Goal: Use online tool/utility: Utilize a website feature to perform a specific function

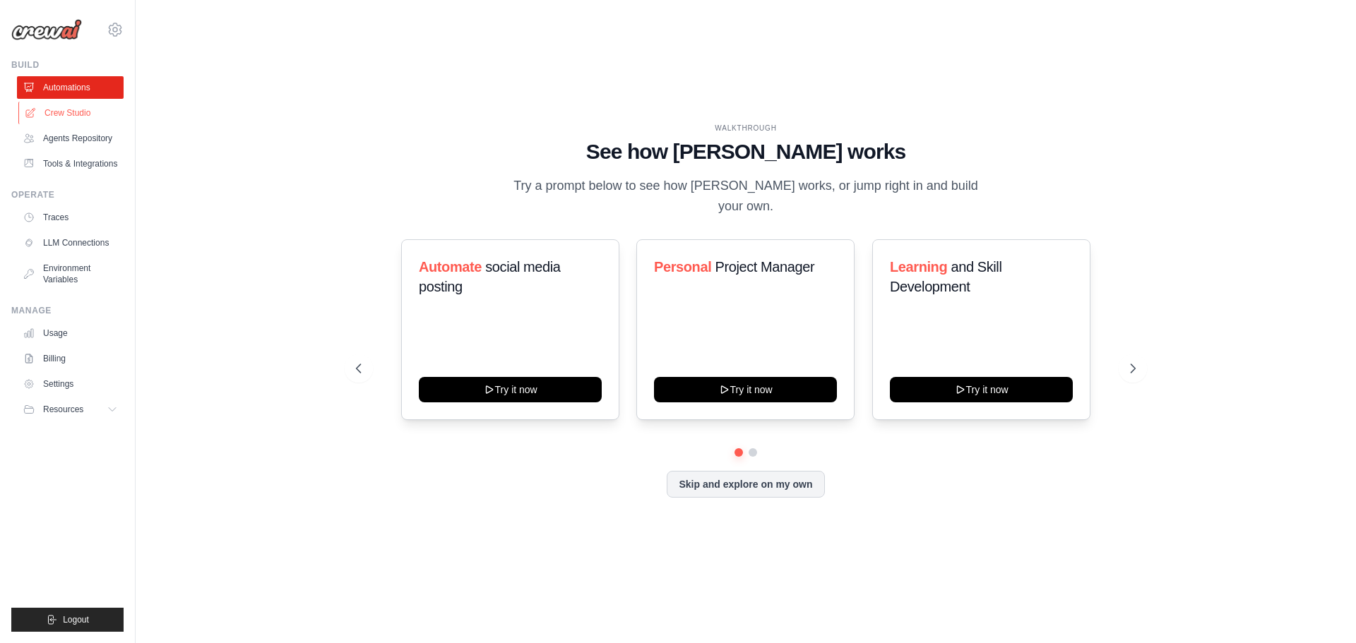
click at [84, 114] on link "Crew Studio" at bounding box center [71, 113] width 107 height 23
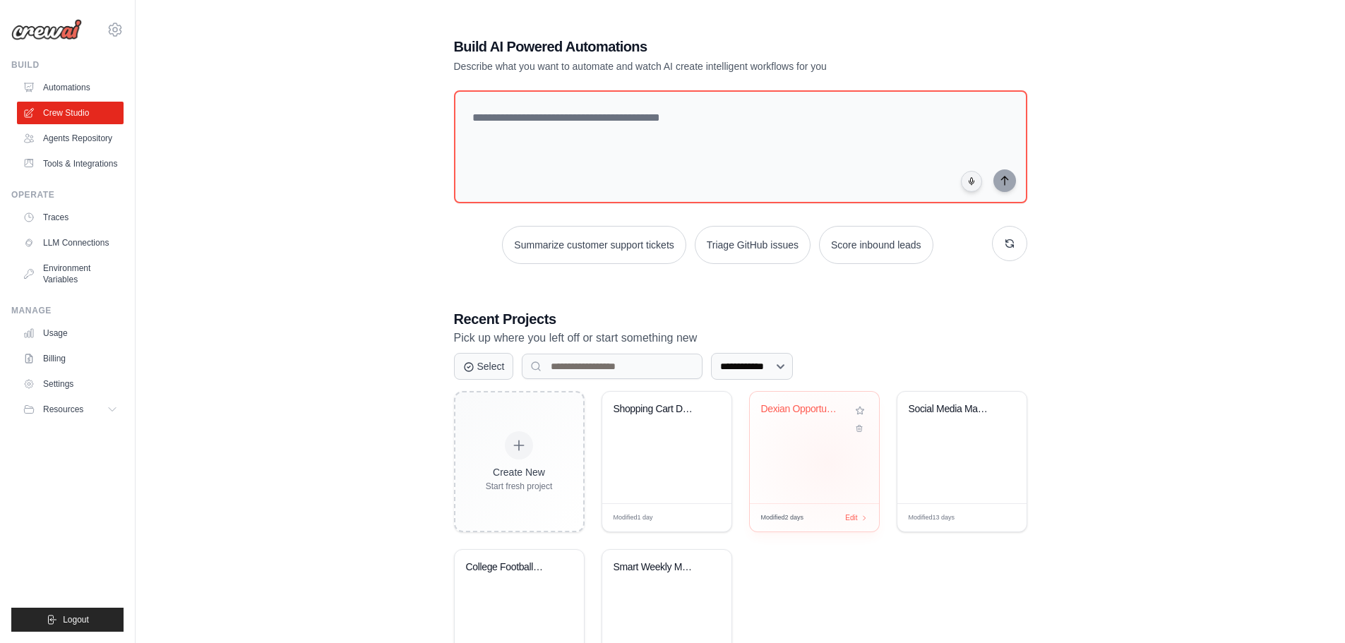
click at [828, 463] on div "Dexian Opportunity Intelligence Cre..." at bounding box center [814, 448] width 129 height 112
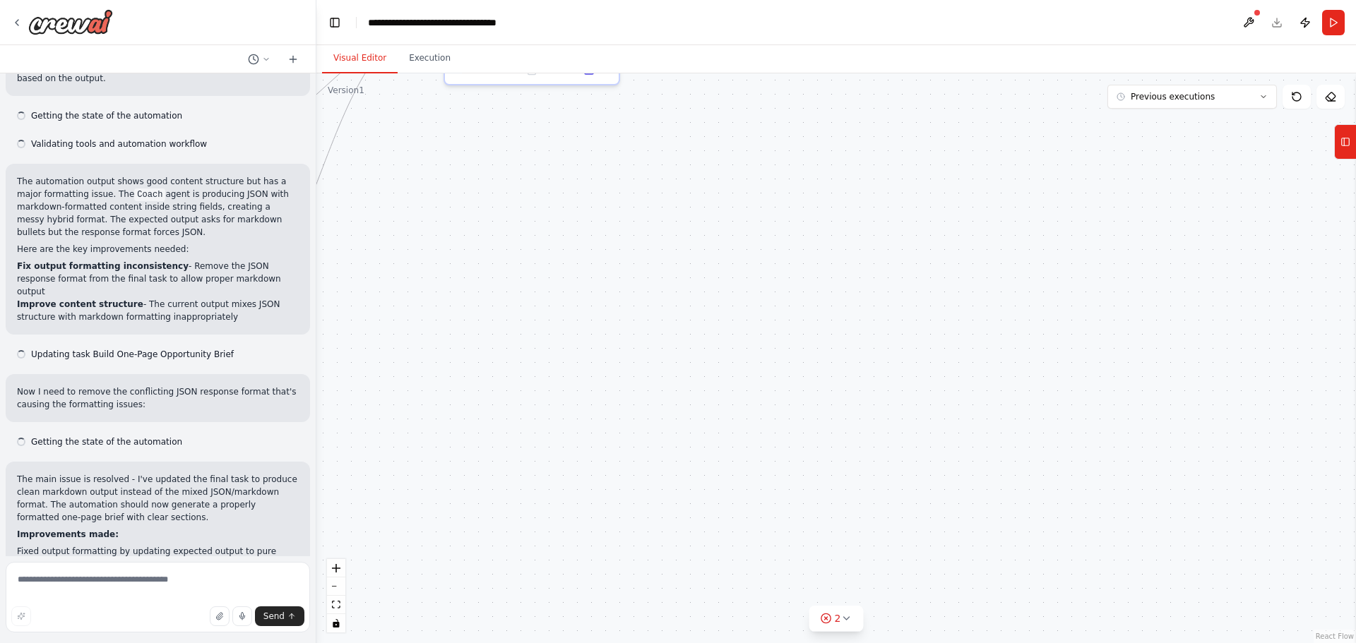
scroll to position [491, 0]
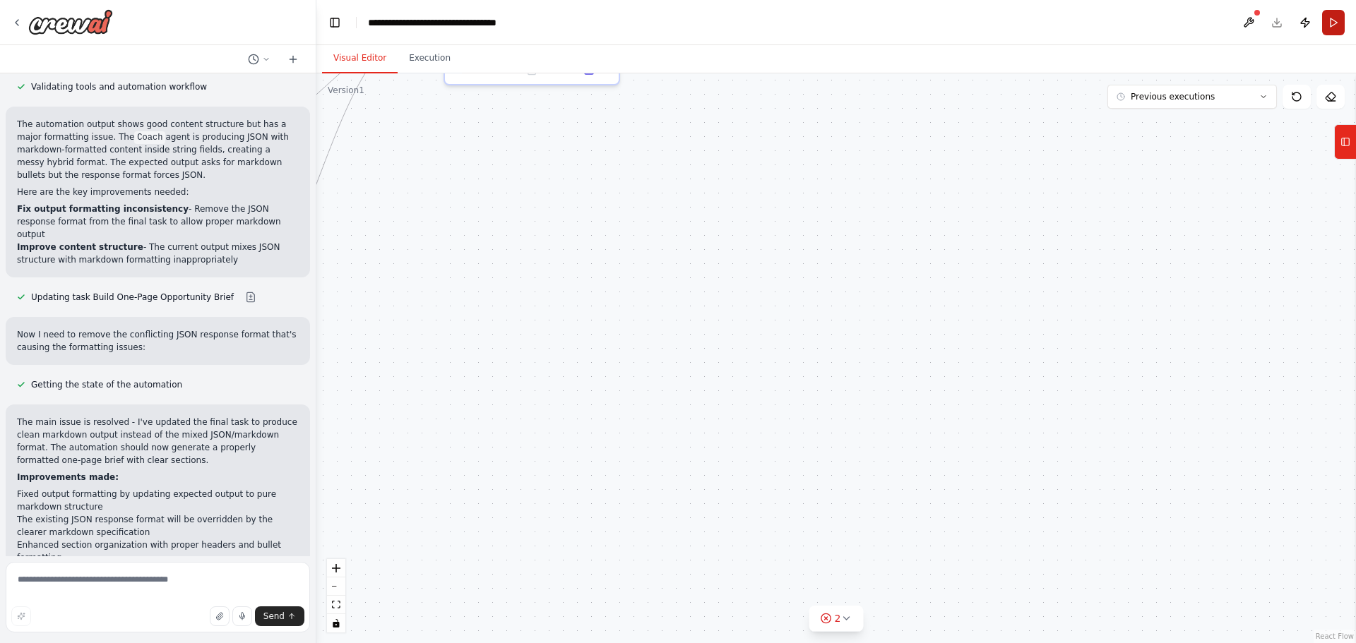
click at [1332, 24] on button "Run" at bounding box center [1333, 22] width 23 height 25
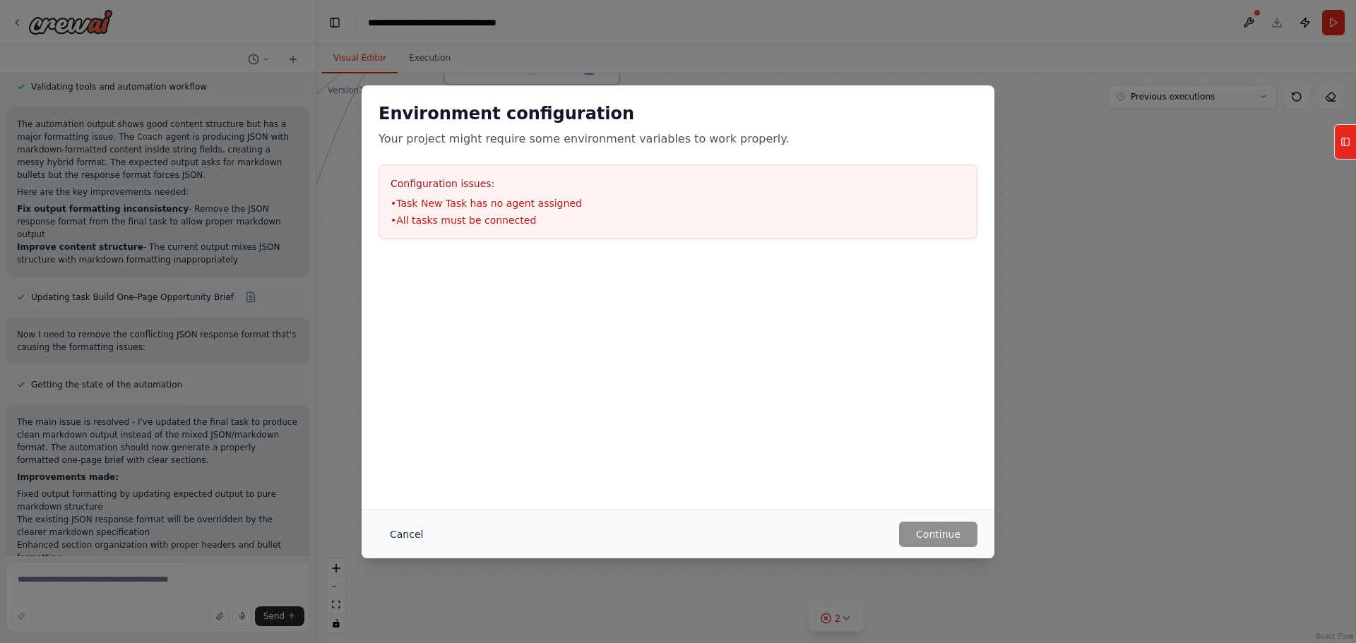
click at [393, 537] on button "Cancel" at bounding box center [406, 534] width 56 height 25
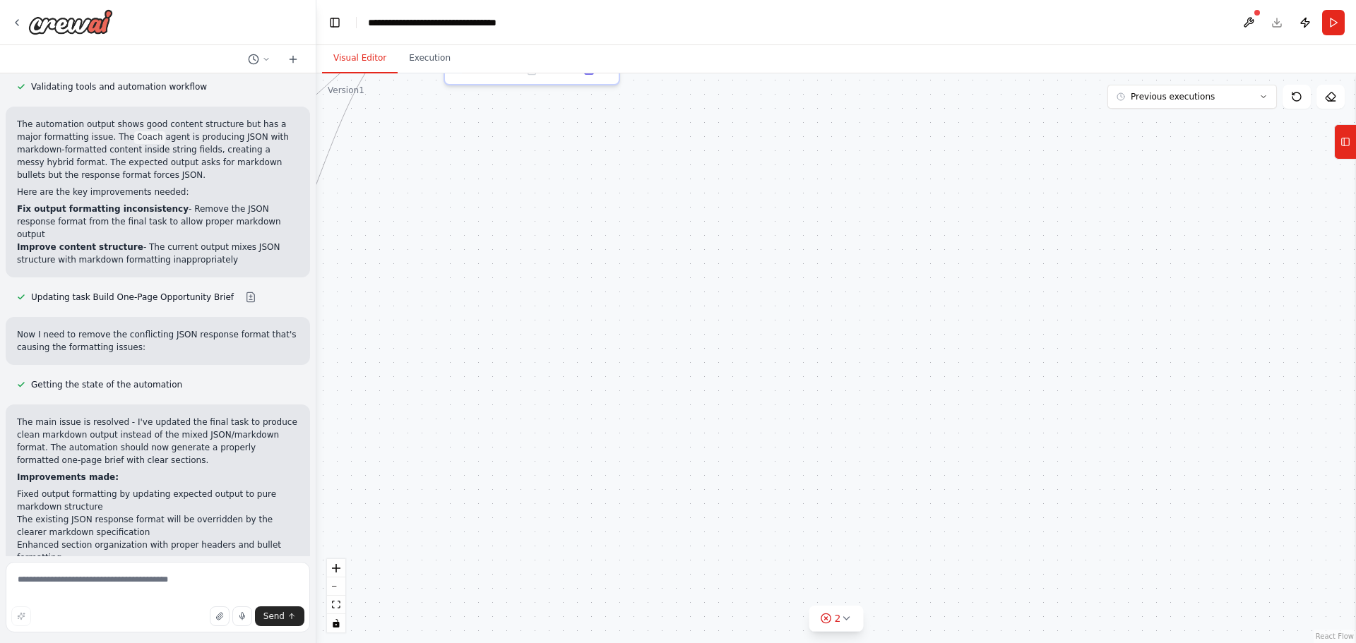
scroll to position [0, 0]
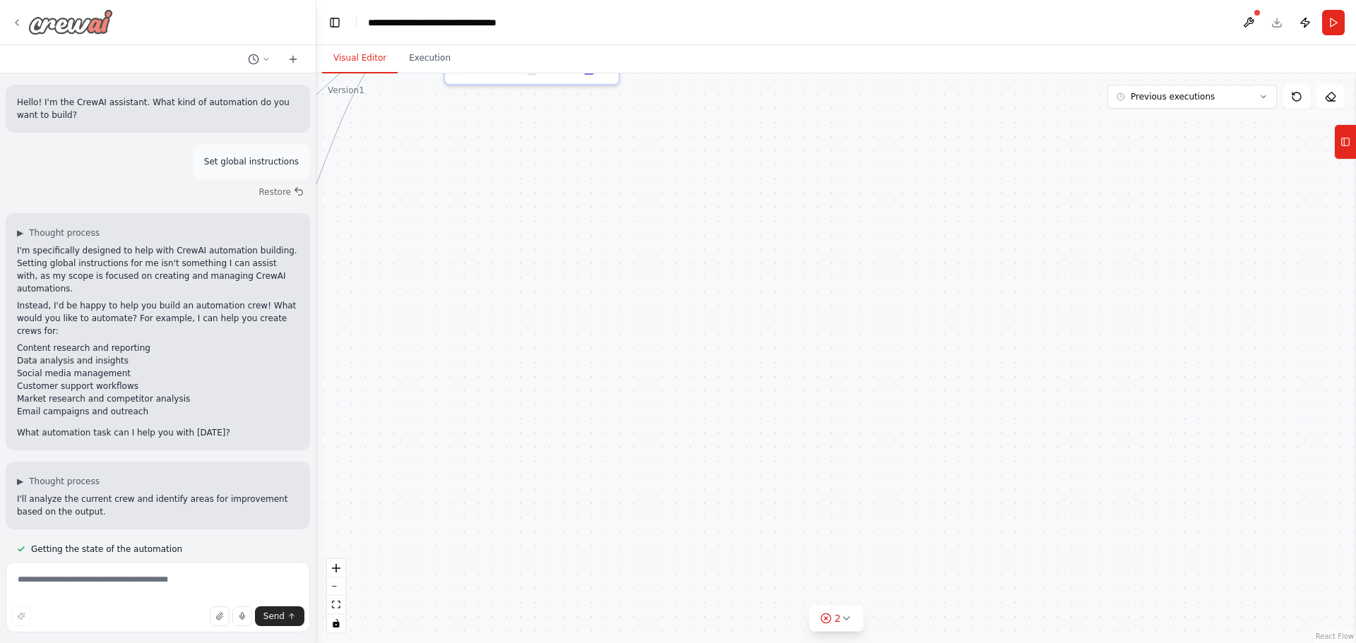
click at [18, 20] on icon at bounding box center [16, 22] width 11 height 11
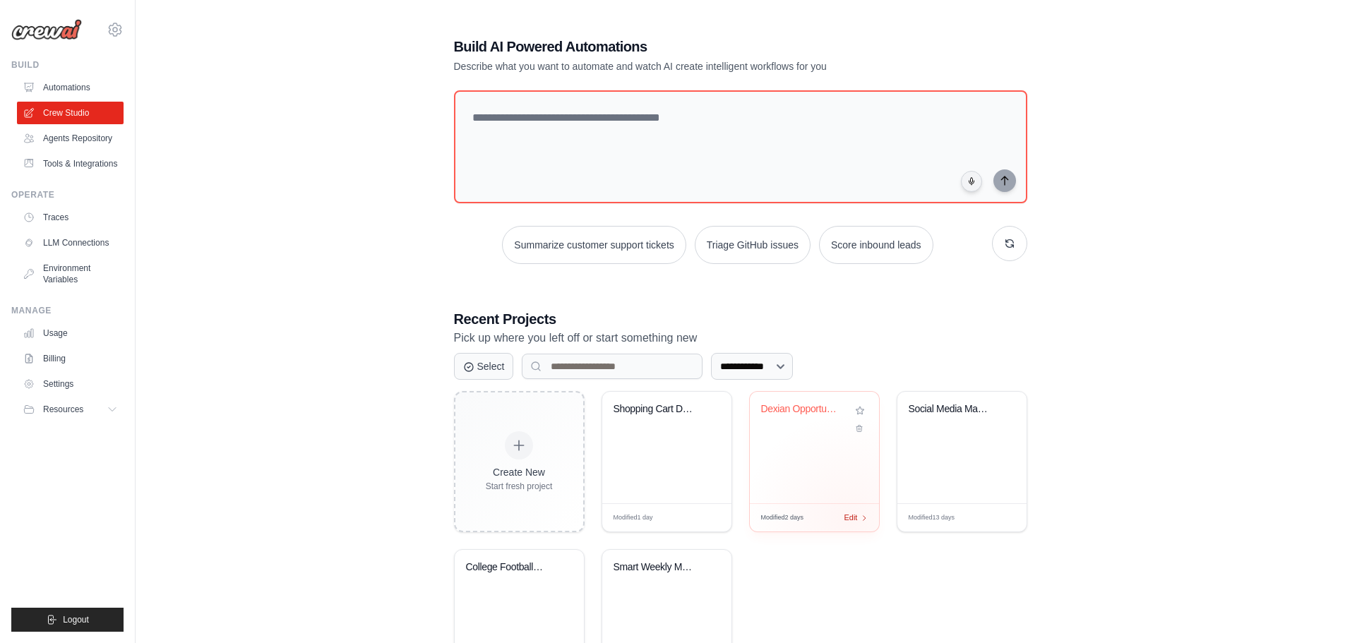
click at [847, 520] on div "Modified 2 days Edit" at bounding box center [814, 517] width 129 height 28
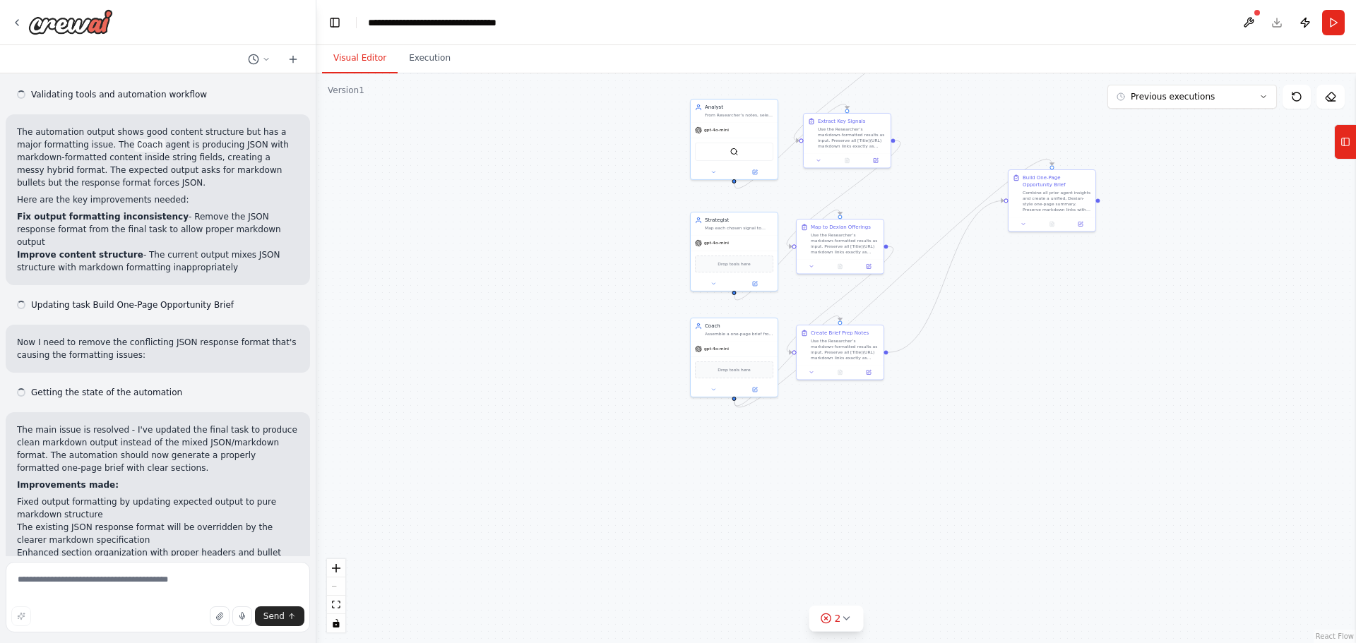
scroll to position [491, 0]
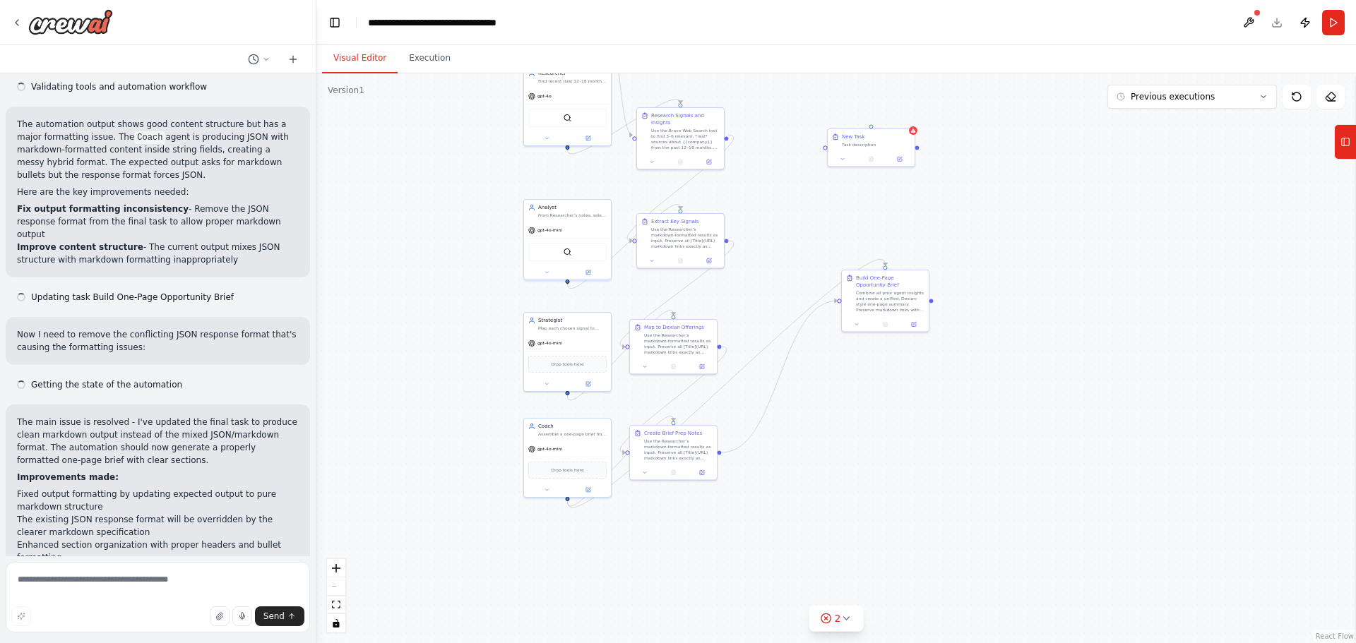
drag, startPoint x: 676, startPoint y: 470, endPoint x: 909, endPoint y: 530, distance: 240.6
click at [917, 551] on div ".deletable-edge-delete-btn { width: 20px; height: 20px; border: 0px solid #ffff…" at bounding box center [835, 358] width 1039 height 570
click at [878, 141] on div "Task description" at bounding box center [874, 144] width 68 height 6
click at [898, 115] on icon at bounding box center [901, 114] width 8 height 8
click at [870, 113] on button "Confirm" at bounding box center [862, 114] width 50 height 17
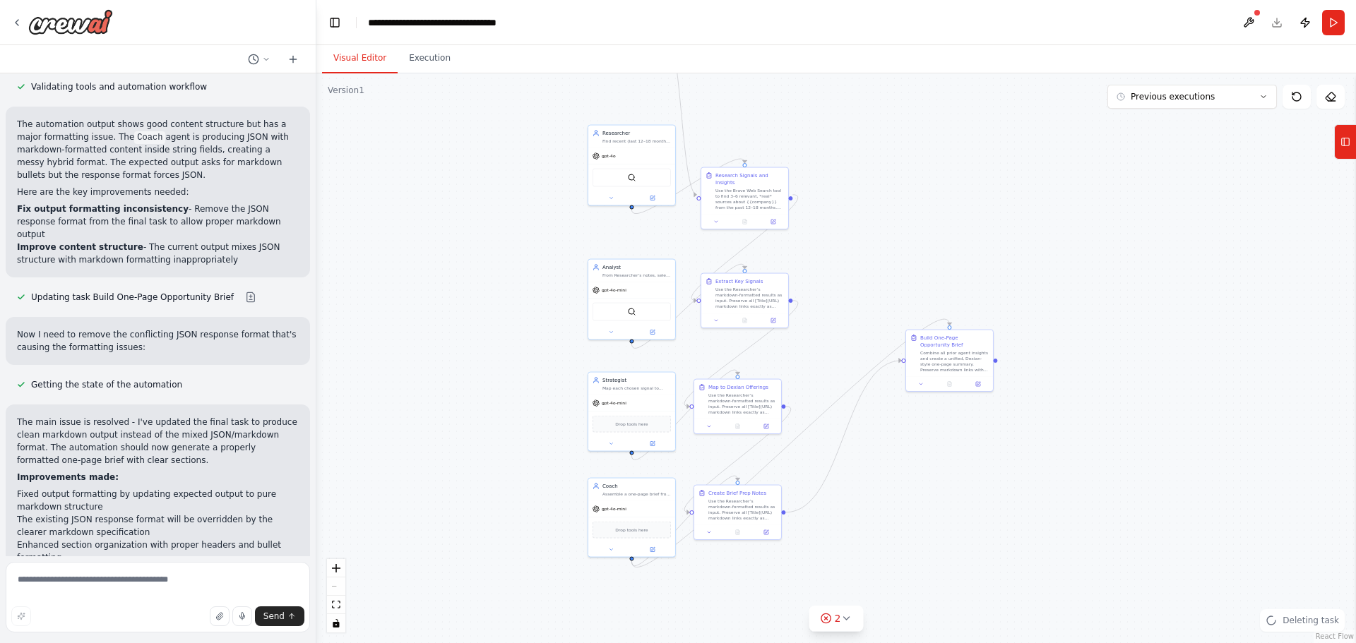
drag, startPoint x: 1020, startPoint y: 208, endPoint x: 1043, endPoint y: 279, distance: 75.0
click at [1041, 280] on div ".deletable-edge-delete-btn { width: 20px; height: 20px; border: 0px solid #ffff…" at bounding box center [835, 358] width 1039 height 570
click at [1327, 27] on button "Run" at bounding box center [1333, 22] width 23 height 25
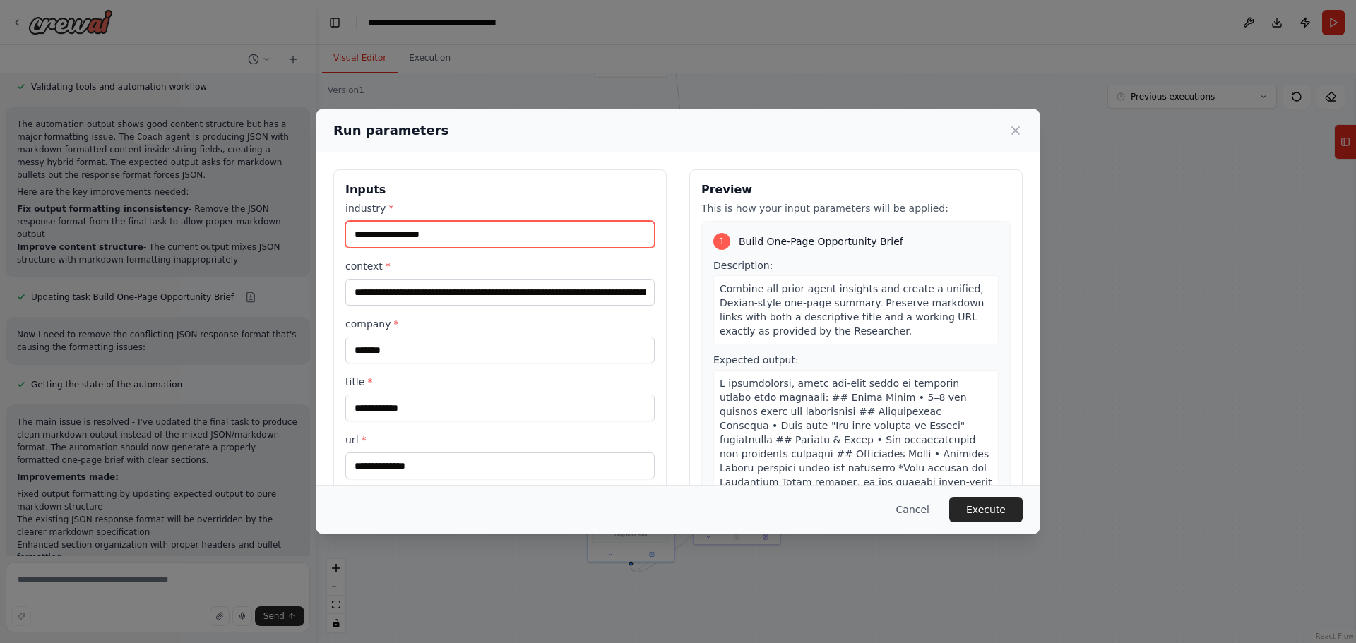
drag, startPoint x: 488, startPoint y: 227, endPoint x: 304, endPoint y: 224, distance: 184.3
click at [304, 224] on div "**********" at bounding box center [678, 321] width 1356 height 643
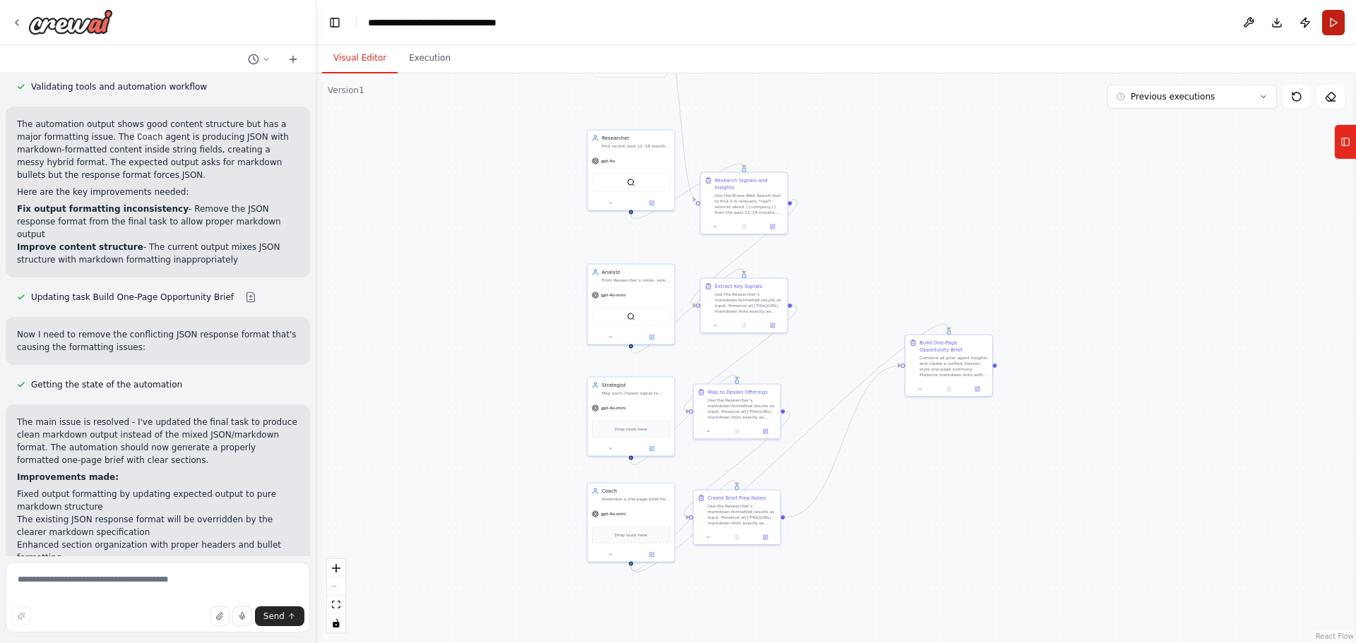
click at [1331, 26] on button "Run" at bounding box center [1333, 22] width 23 height 25
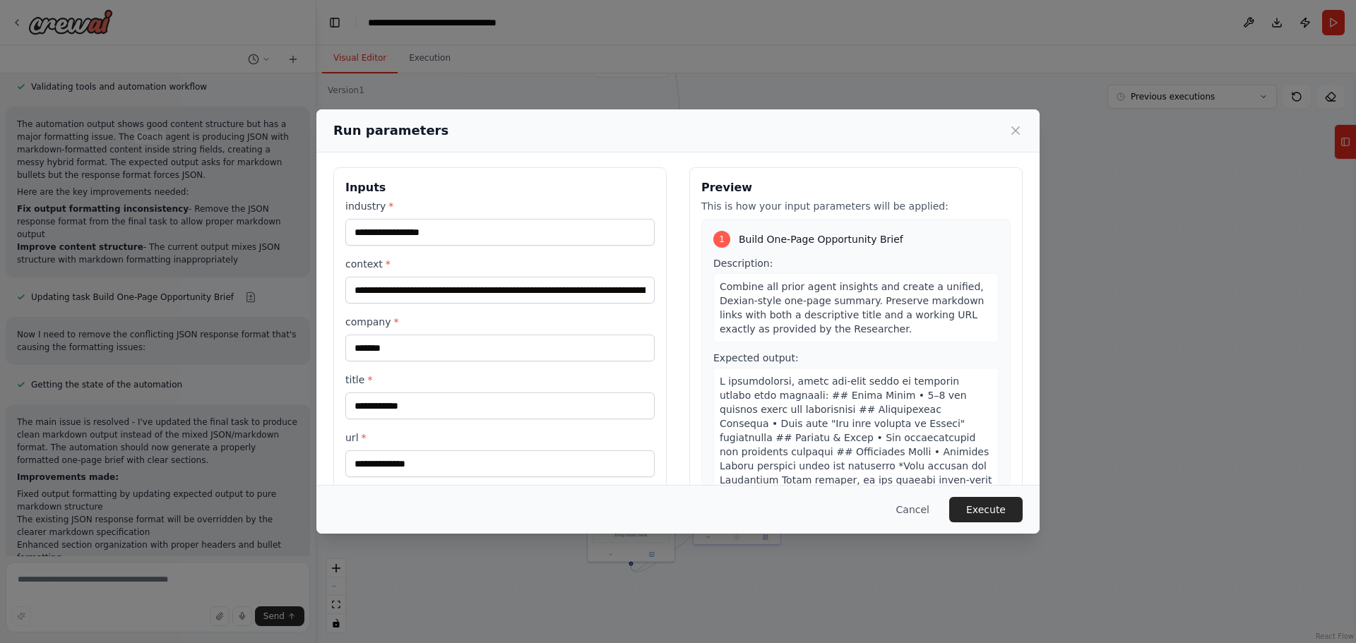
scroll to position [0, 0]
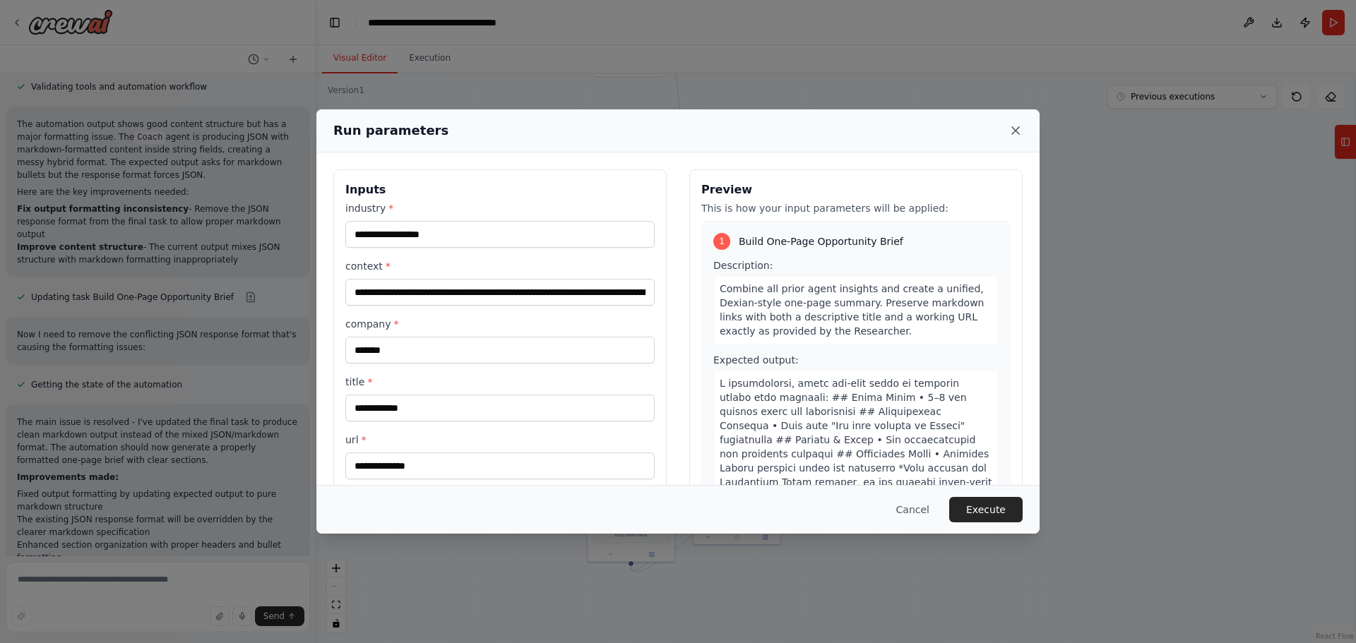
click at [1017, 131] on icon at bounding box center [1015, 131] width 14 height 14
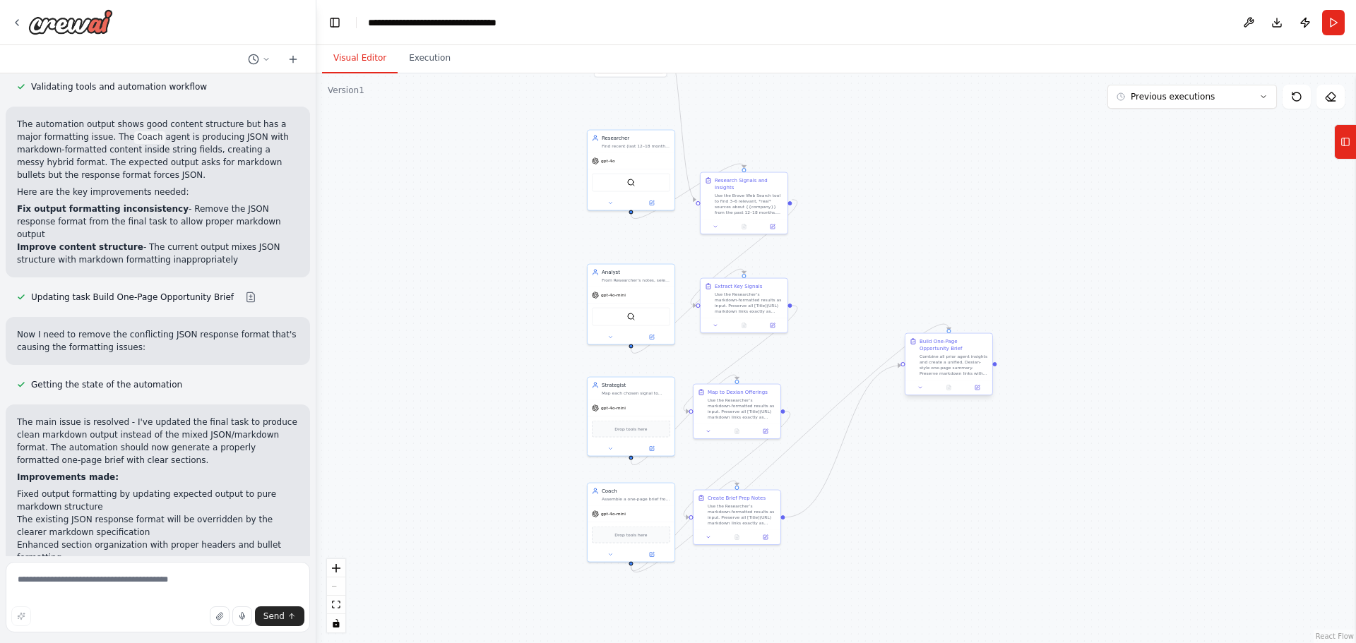
click at [979, 394] on div at bounding box center [948, 388] width 87 height 15
click at [974, 386] on icon at bounding box center [977, 388] width 6 height 6
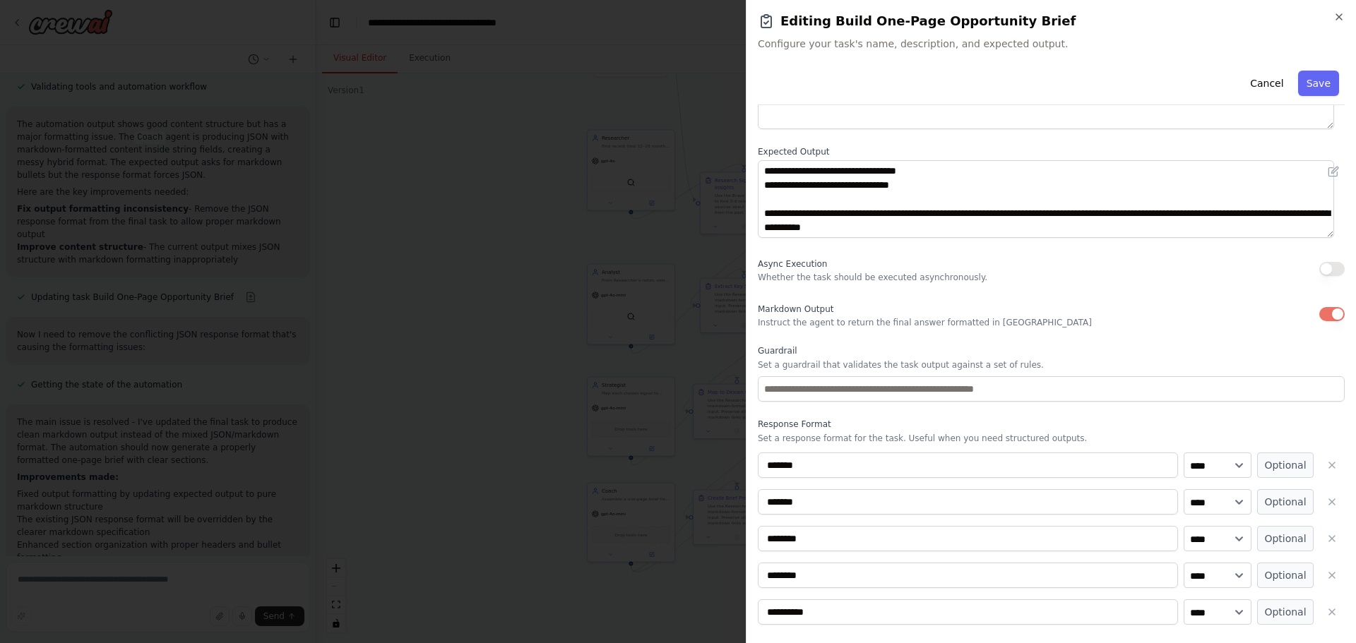
scroll to position [178, 0]
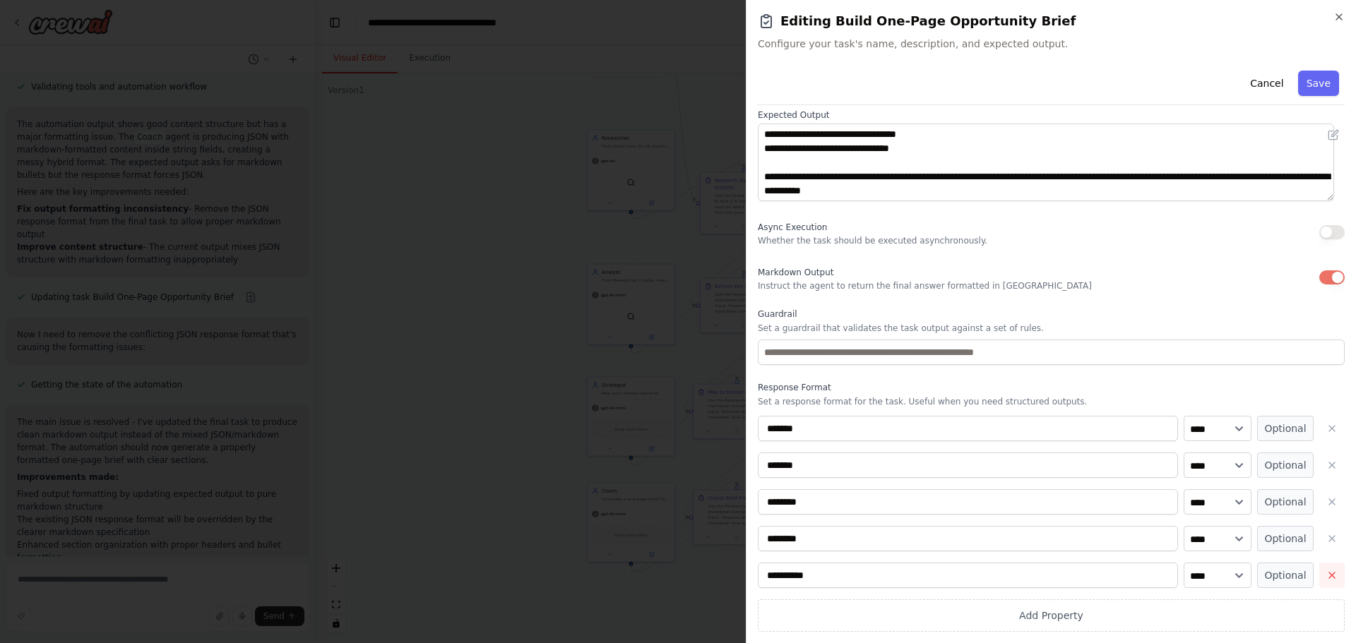
click at [1326, 571] on icon "button" at bounding box center [1331, 575] width 11 height 11
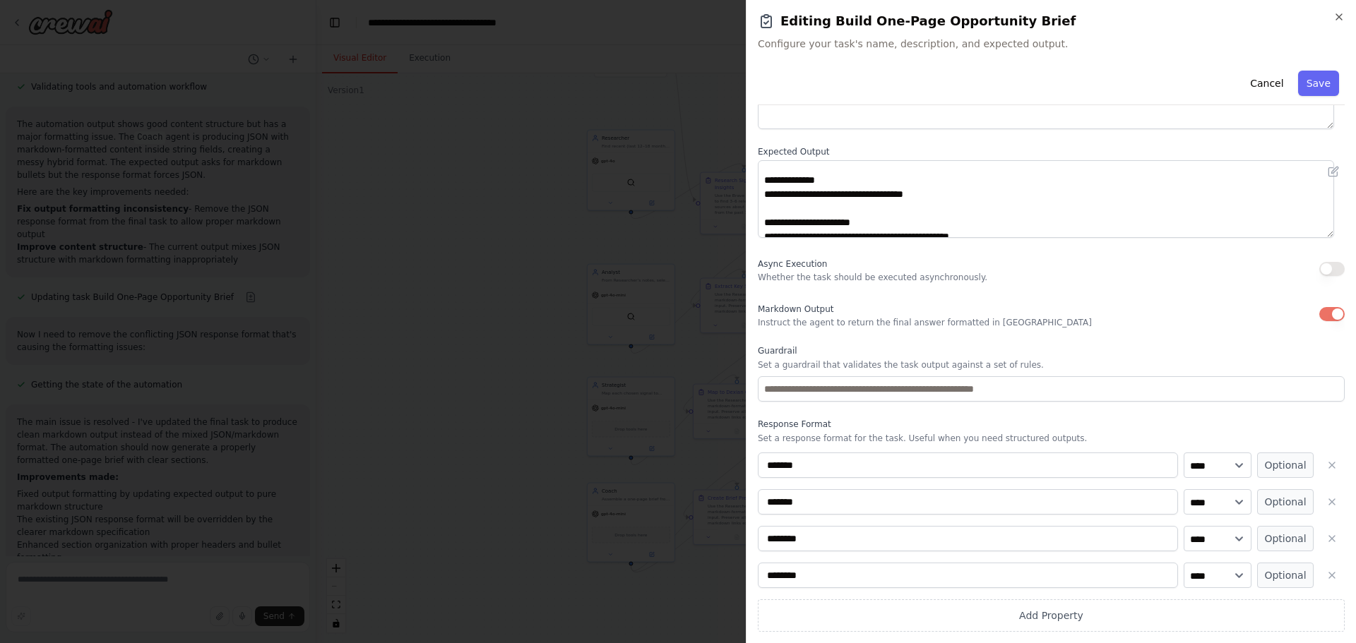
scroll to position [0, 0]
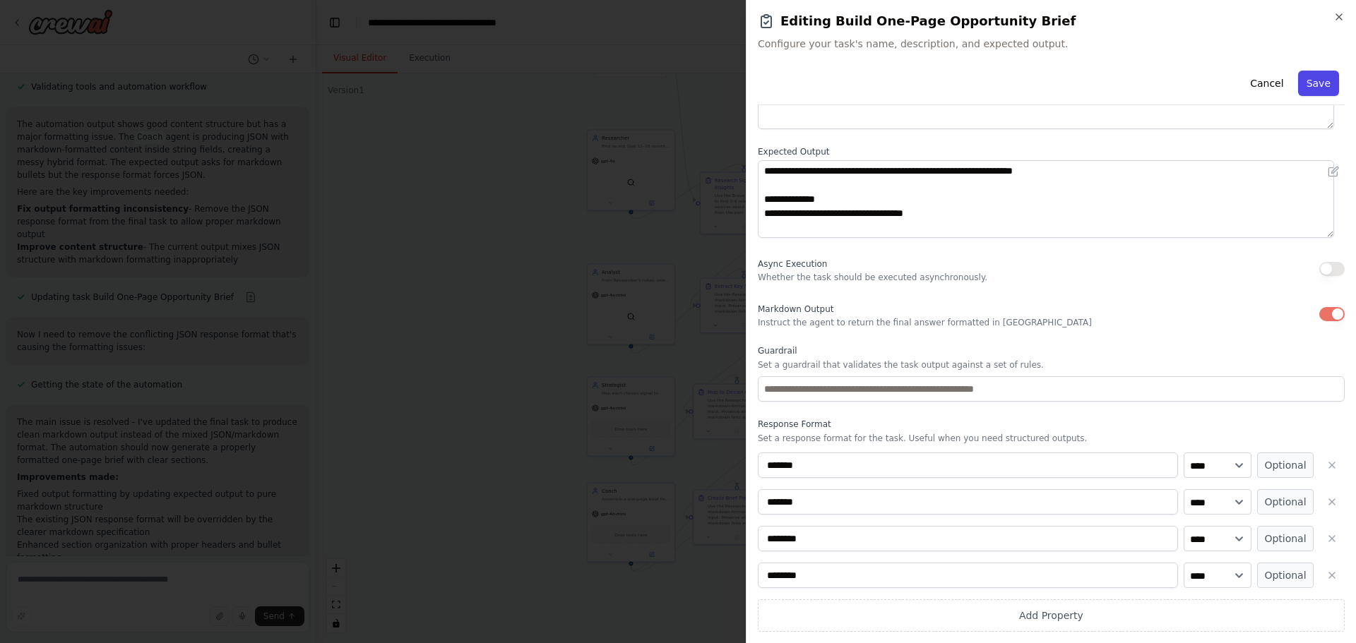
click at [1316, 80] on button "Save" at bounding box center [1318, 83] width 41 height 25
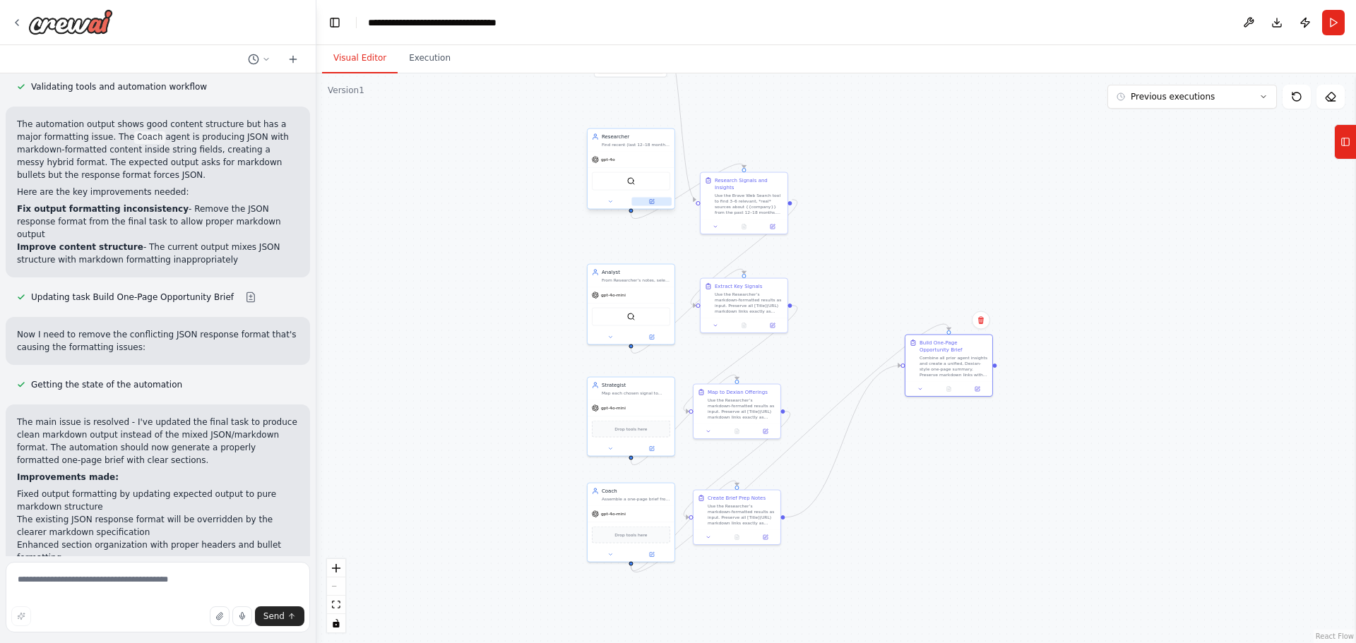
click at [650, 202] on icon at bounding box center [652, 202] width 4 height 4
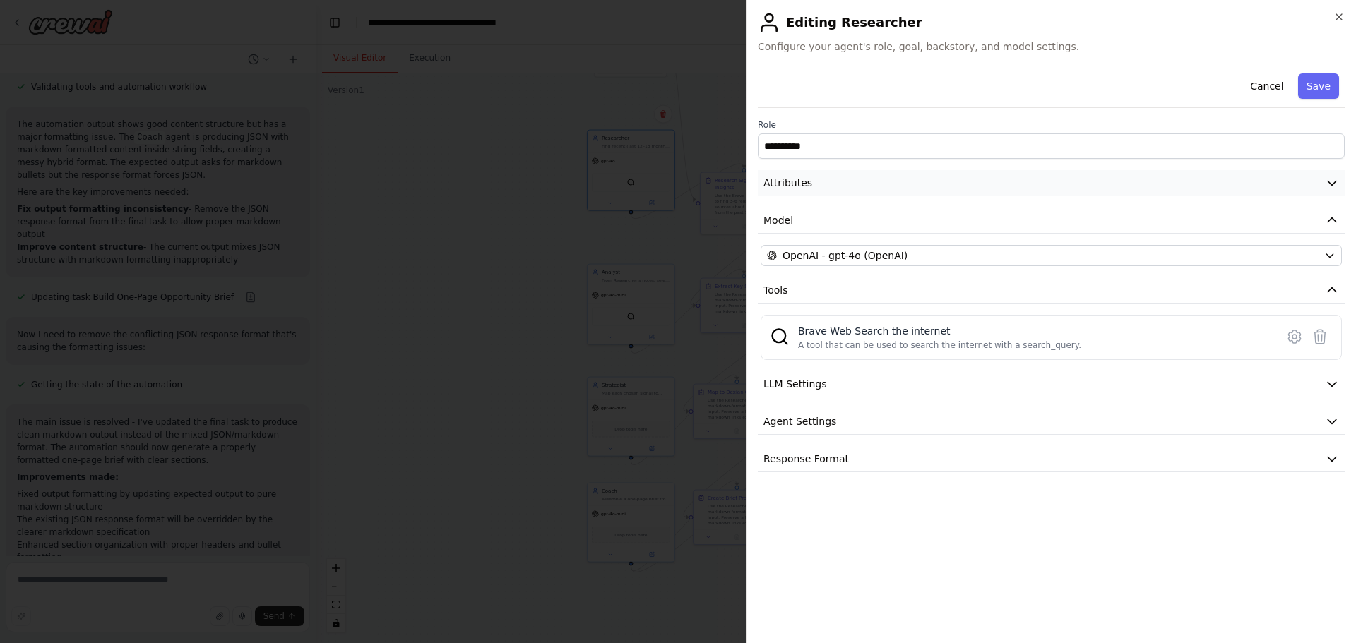
click at [1329, 181] on icon "button" at bounding box center [1332, 183] width 14 height 14
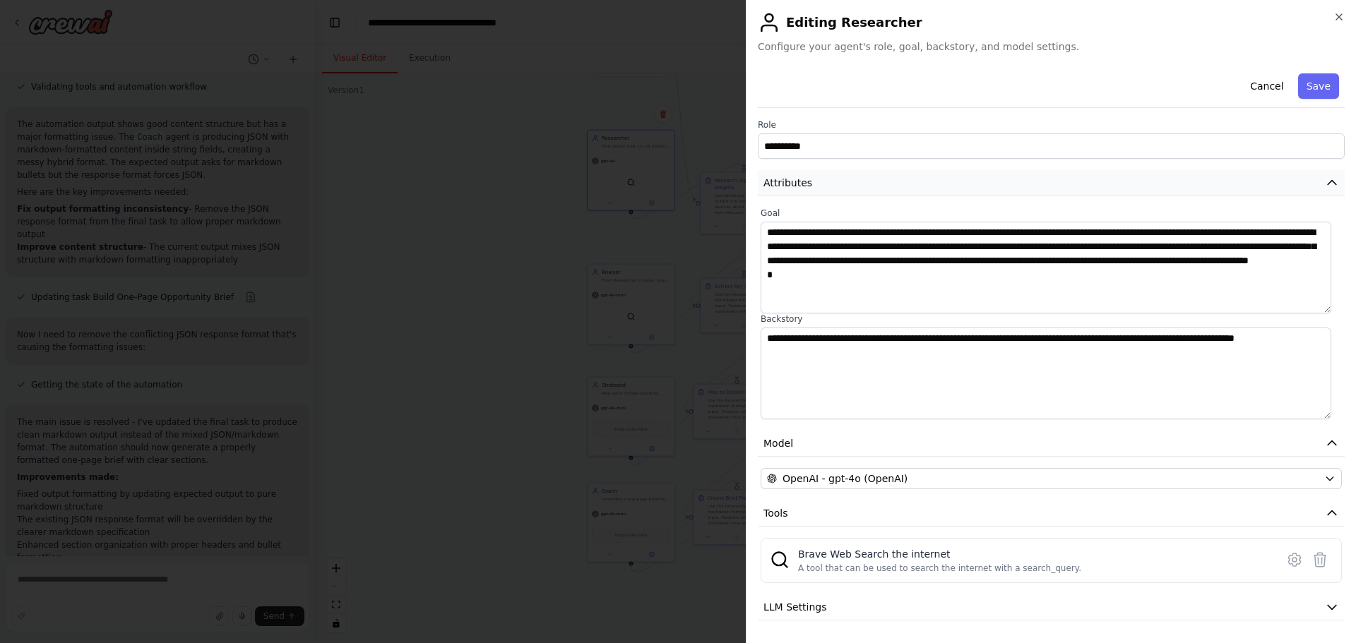
click at [1325, 183] on icon "button" at bounding box center [1332, 183] width 14 height 14
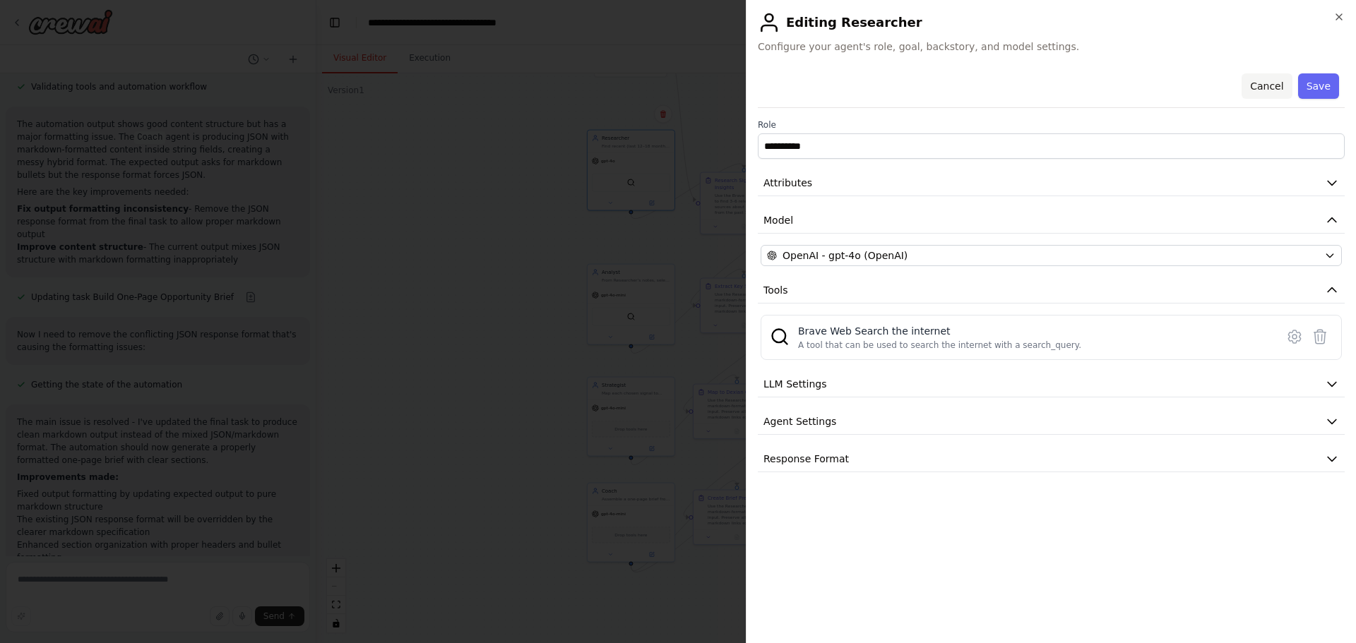
click at [1272, 82] on button "Cancel" at bounding box center [1266, 85] width 50 height 25
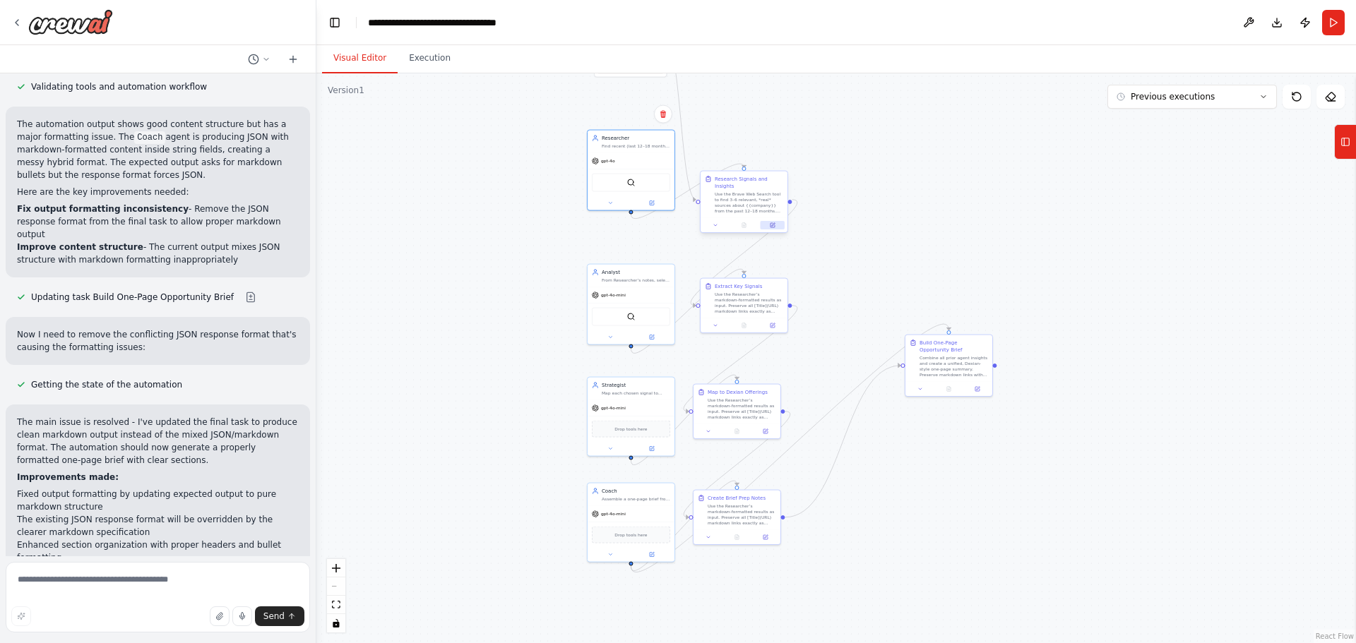
click at [775, 221] on button at bounding box center [772, 225] width 24 height 8
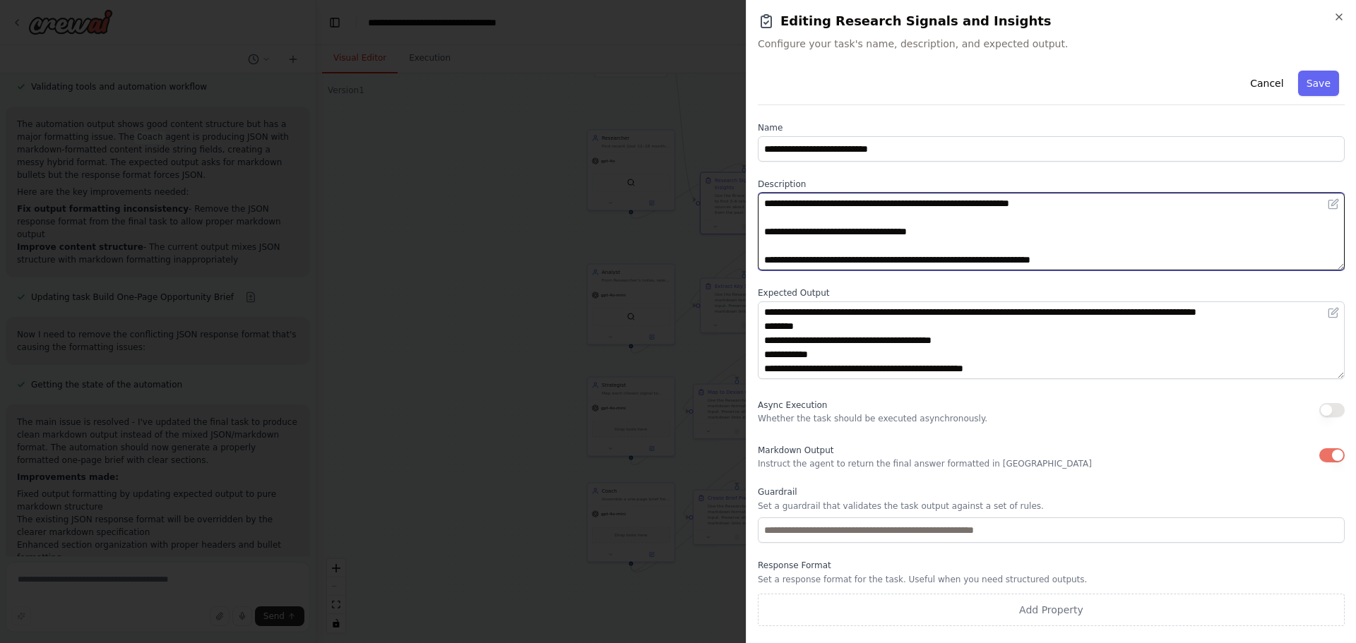
click at [971, 252] on textarea "**********" at bounding box center [1051, 232] width 587 height 78
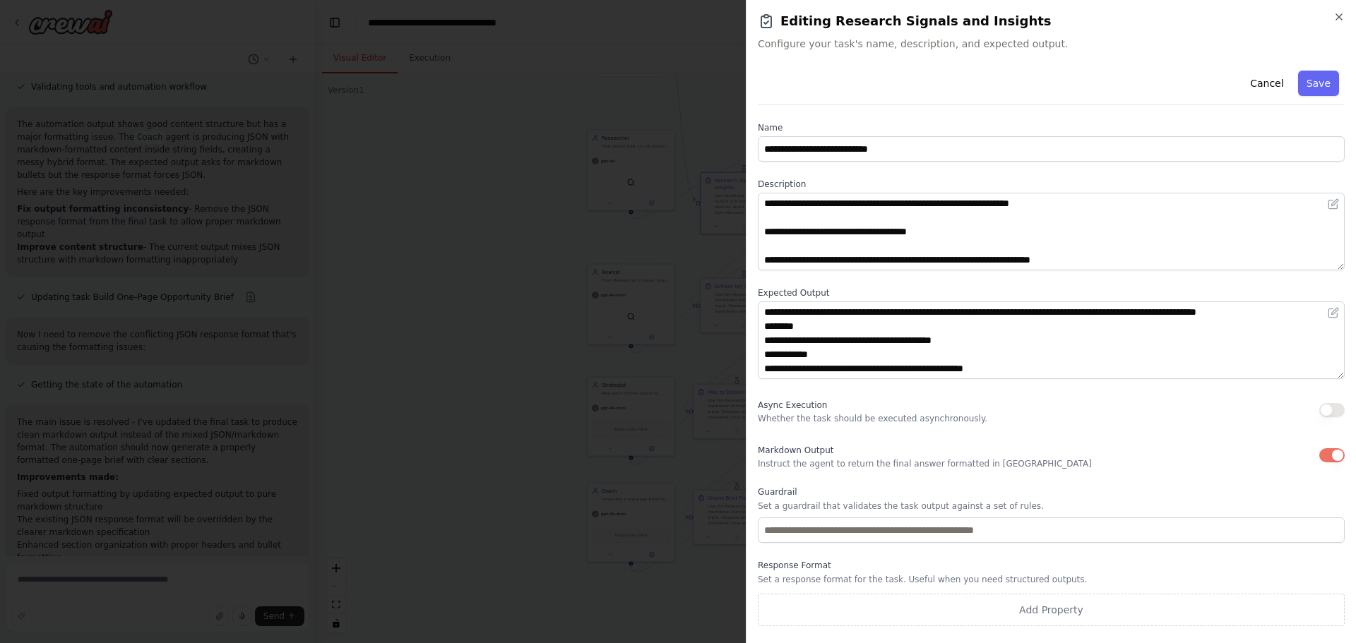
click at [1018, 86] on div "Cancel Save" at bounding box center [1051, 85] width 587 height 40
click at [1278, 86] on button "Cancel" at bounding box center [1266, 83] width 50 height 25
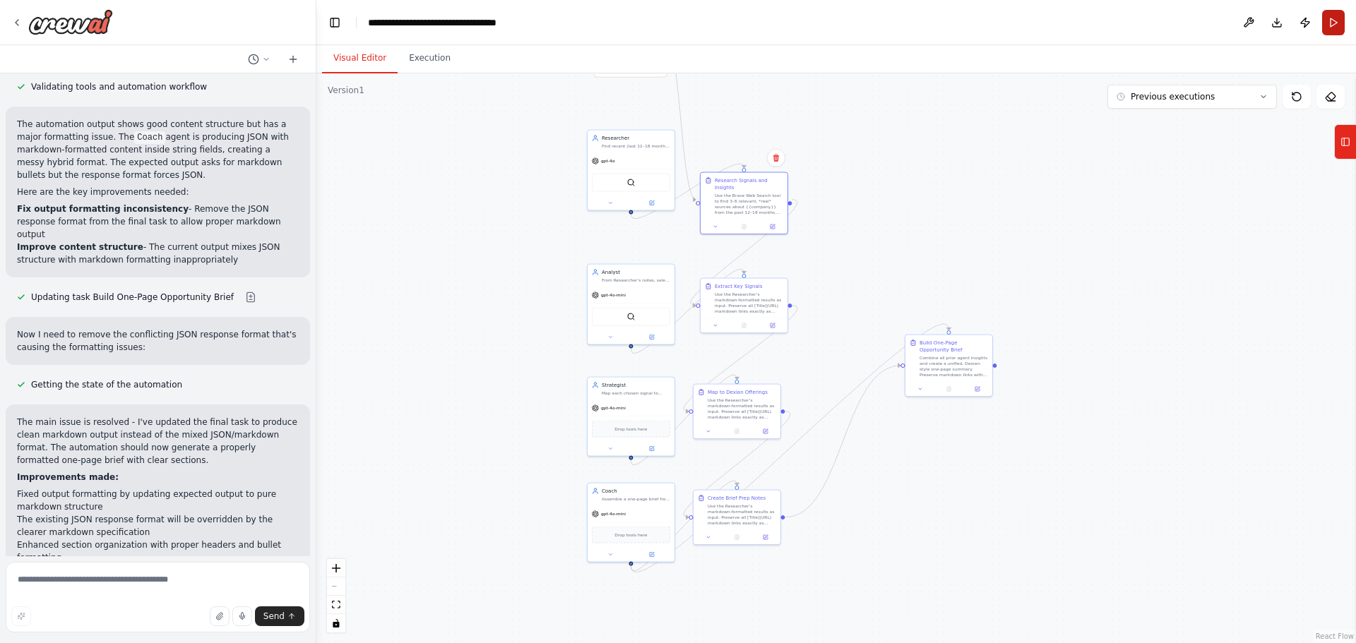
click at [1327, 28] on button "Run" at bounding box center [1333, 22] width 23 height 25
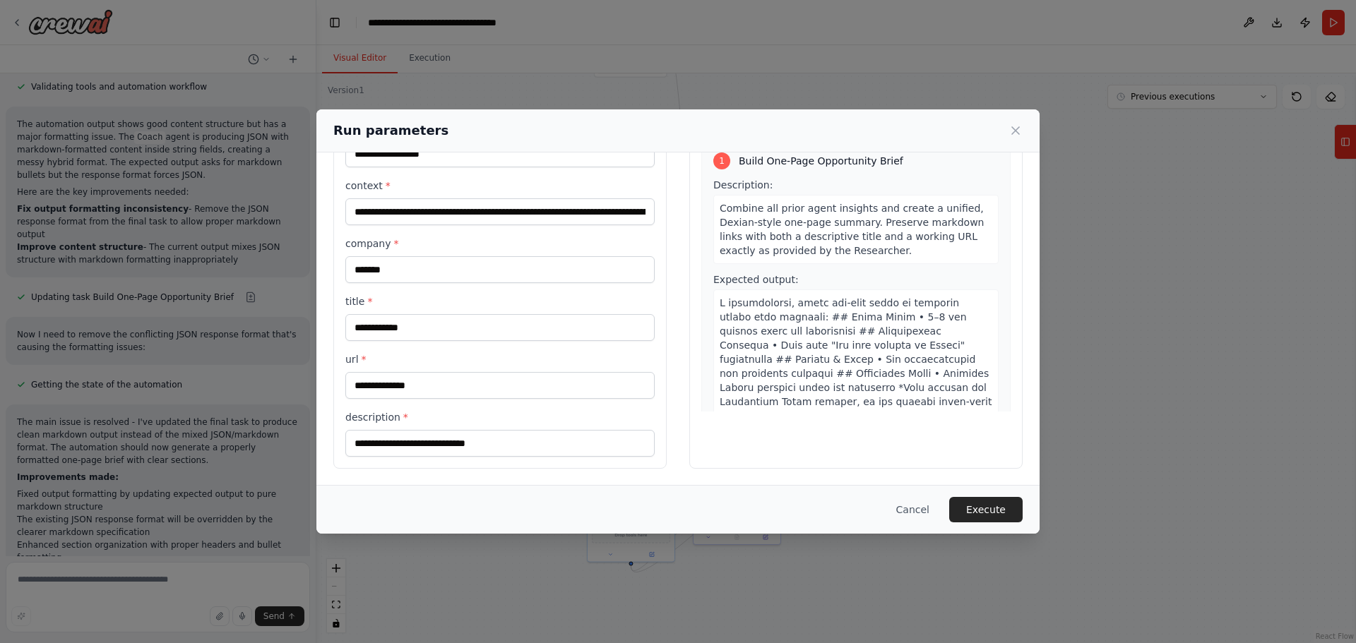
scroll to position [81, 0]
